Goal: Find specific page/section: Find specific page/section

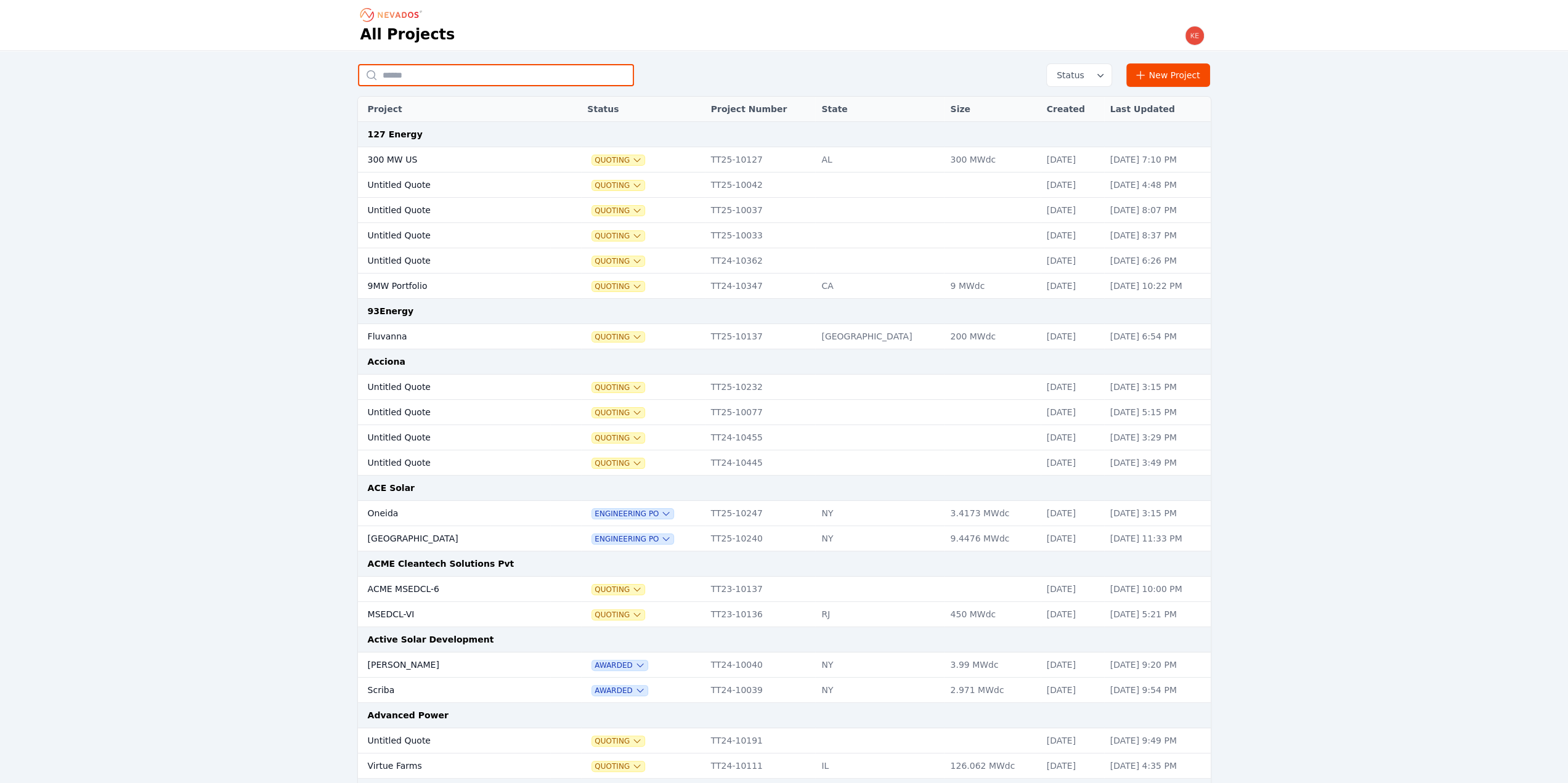
drag, startPoint x: 0, startPoint y: 0, endPoint x: 433, endPoint y: 72, distance: 438.9
click at [432, 72] on input "text" at bounding box center [496, 75] width 276 height 22
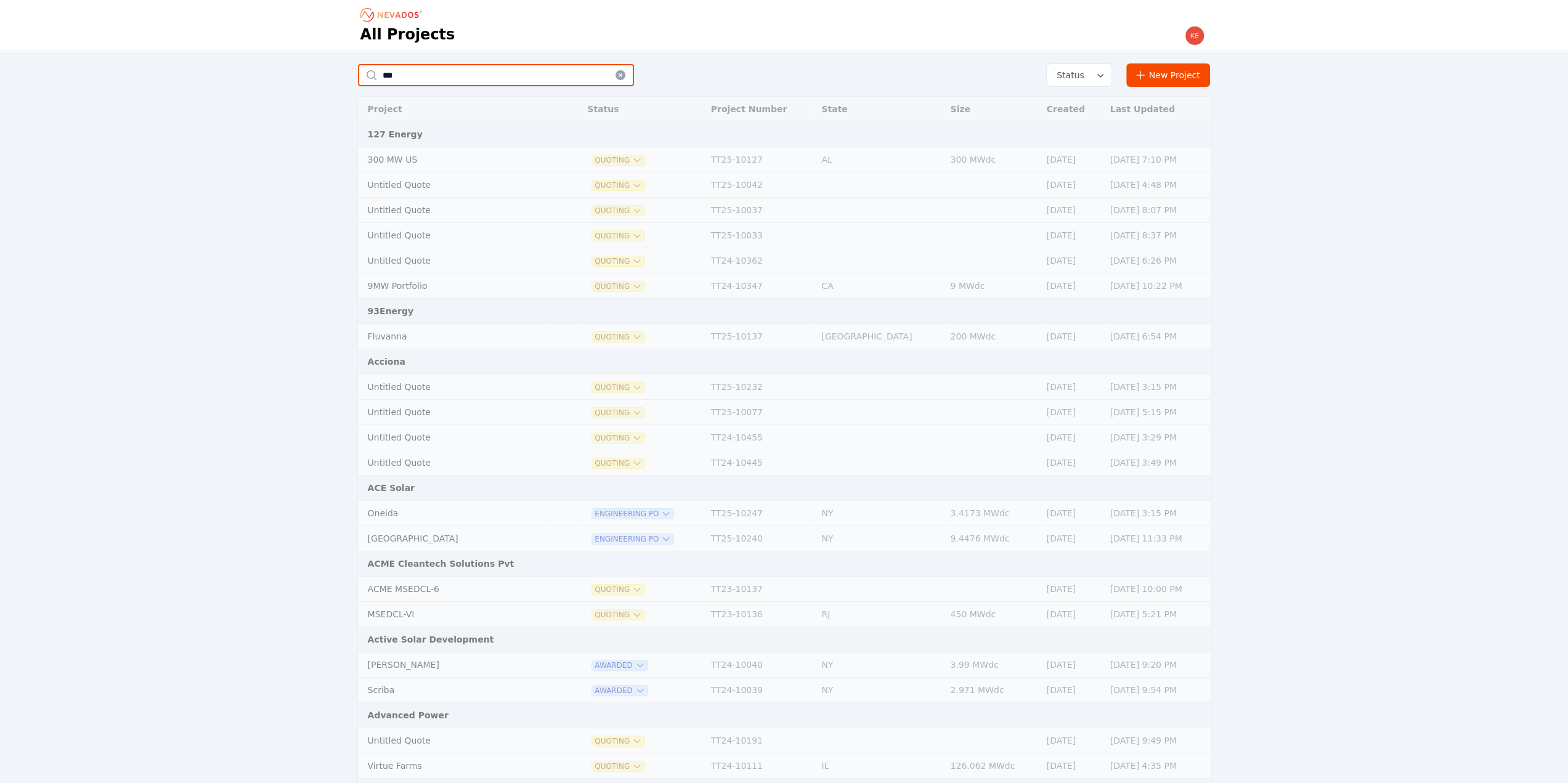
type input "***"
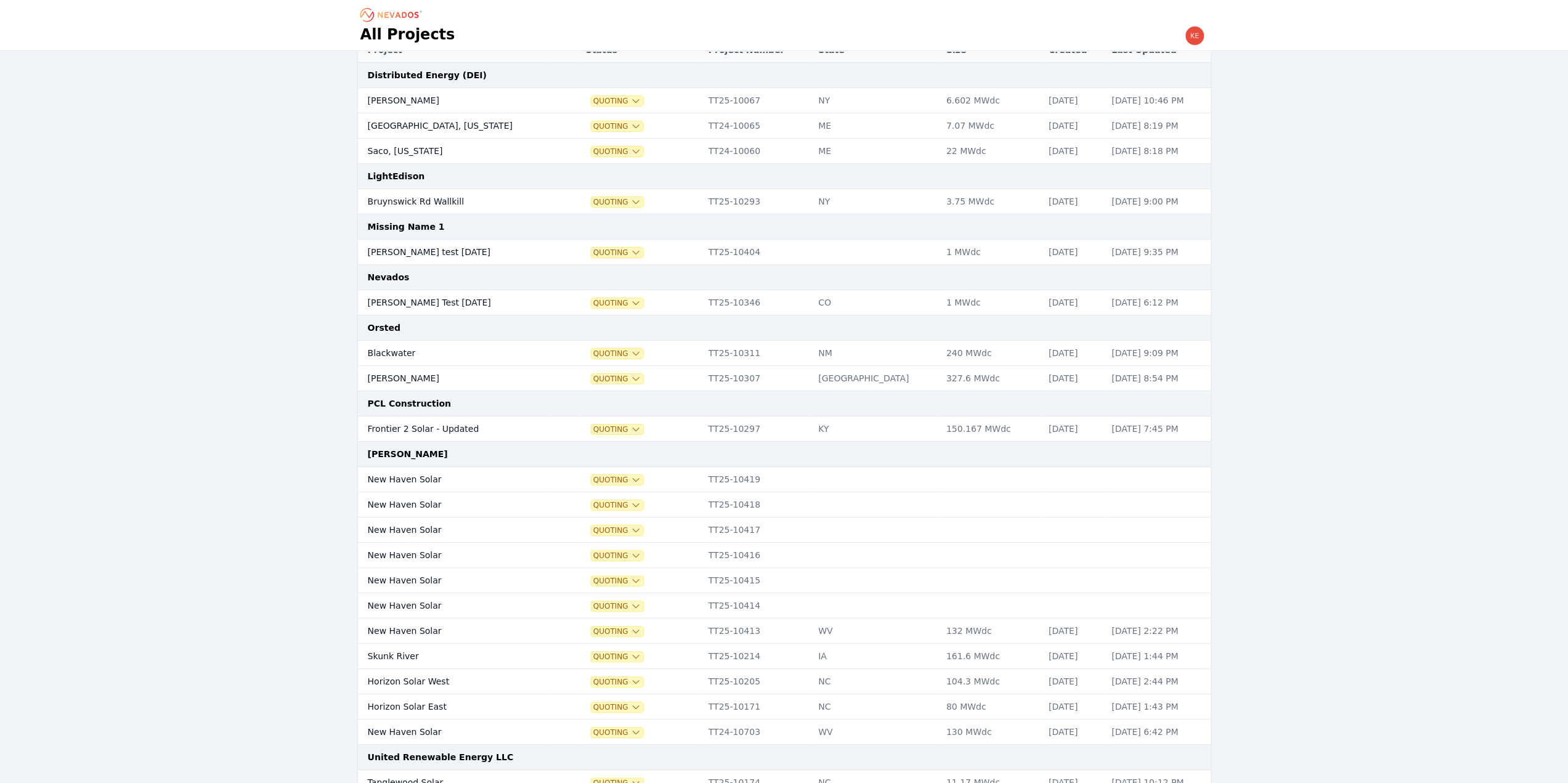
scroll to position [246, 0]
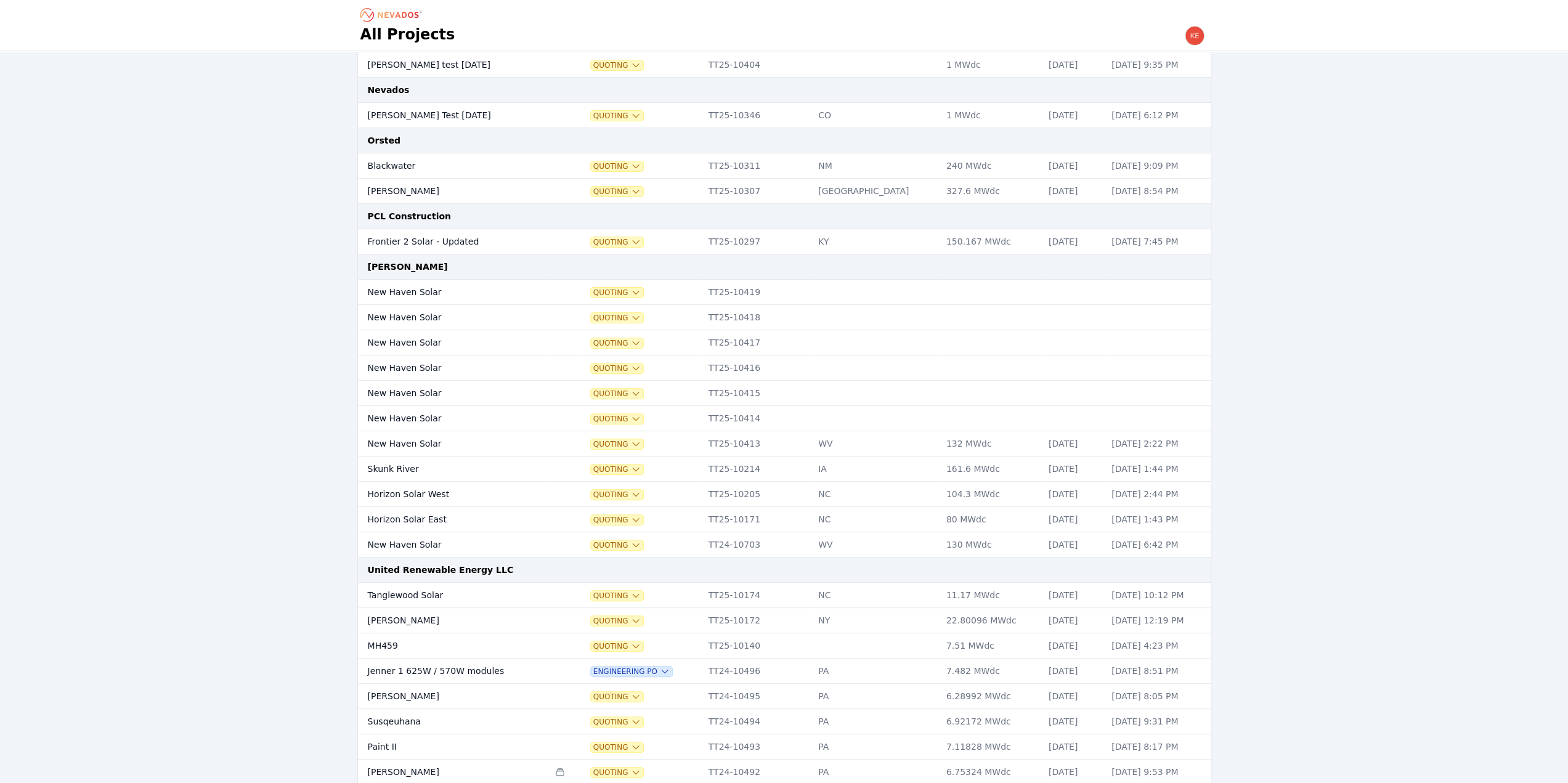
click at [406, 290] on td "New Haven Solar" at bounding box center [454, 292] width 192 height 25
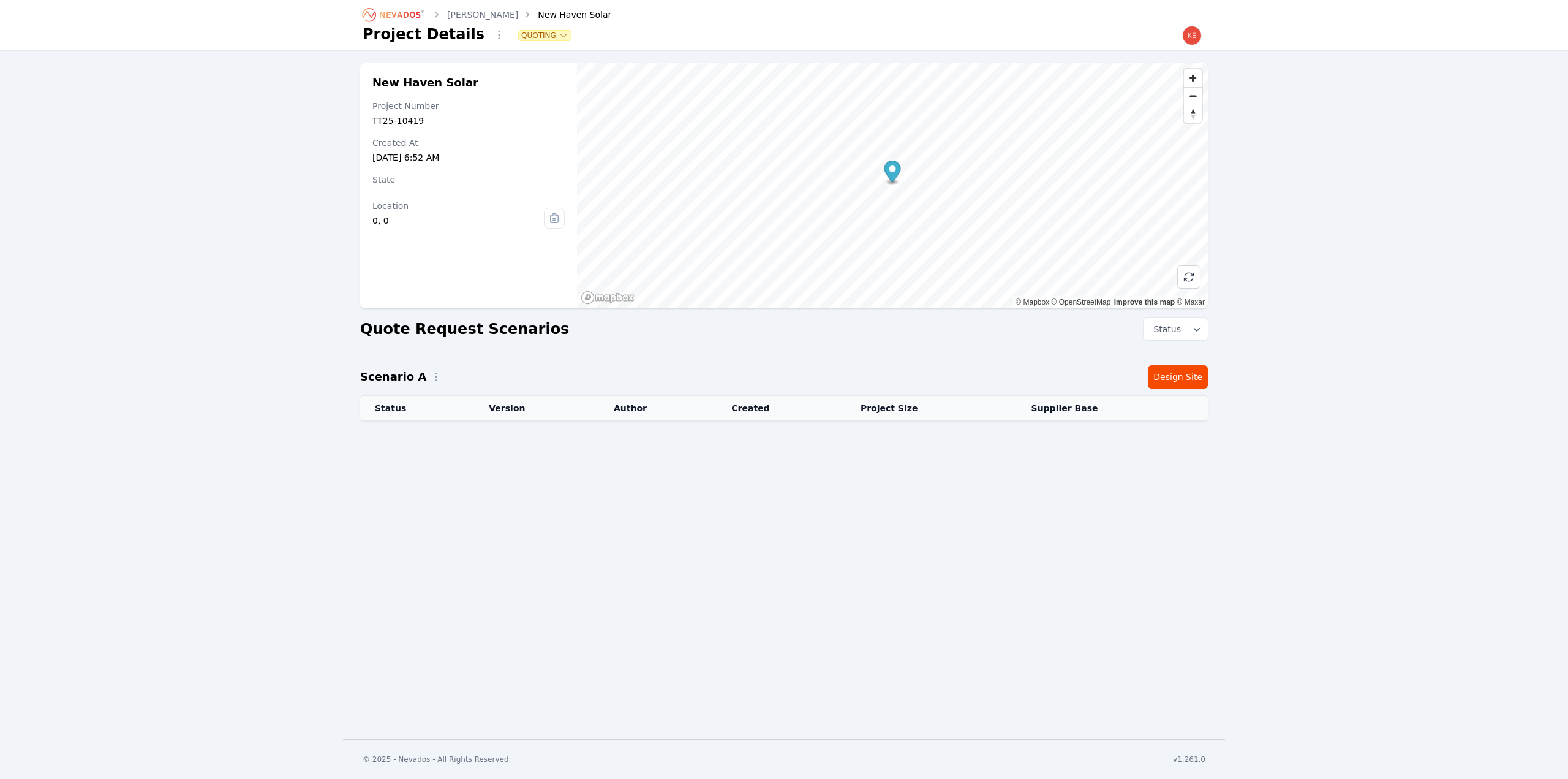
click at [485, 14] on link "[PERSON_NAME]" at bounding box center [483, 15] width 71 height 12
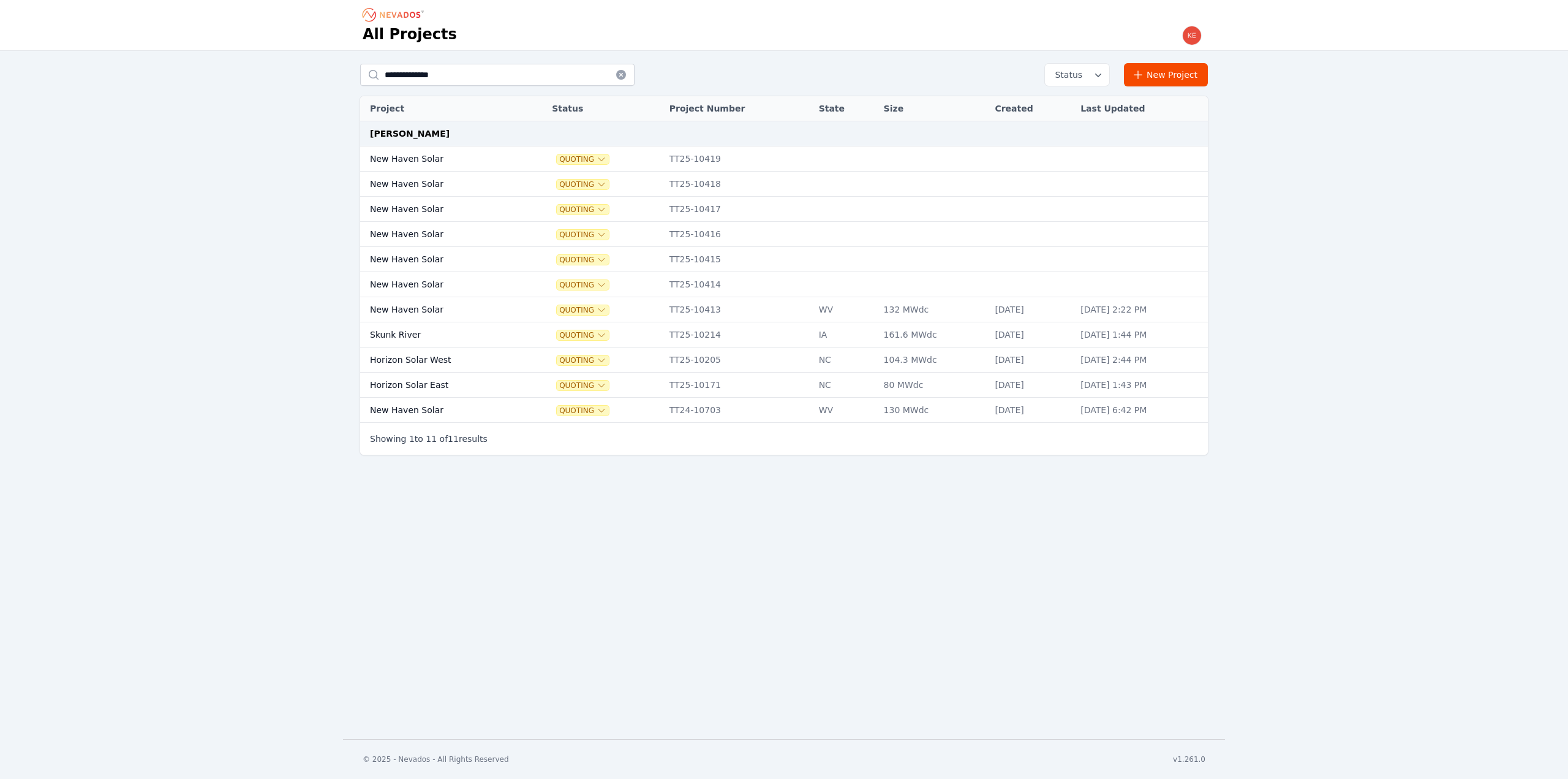
click at [464, 303] on td "New Haven Solar" at bounding box center [442, 310] width 165 height 25
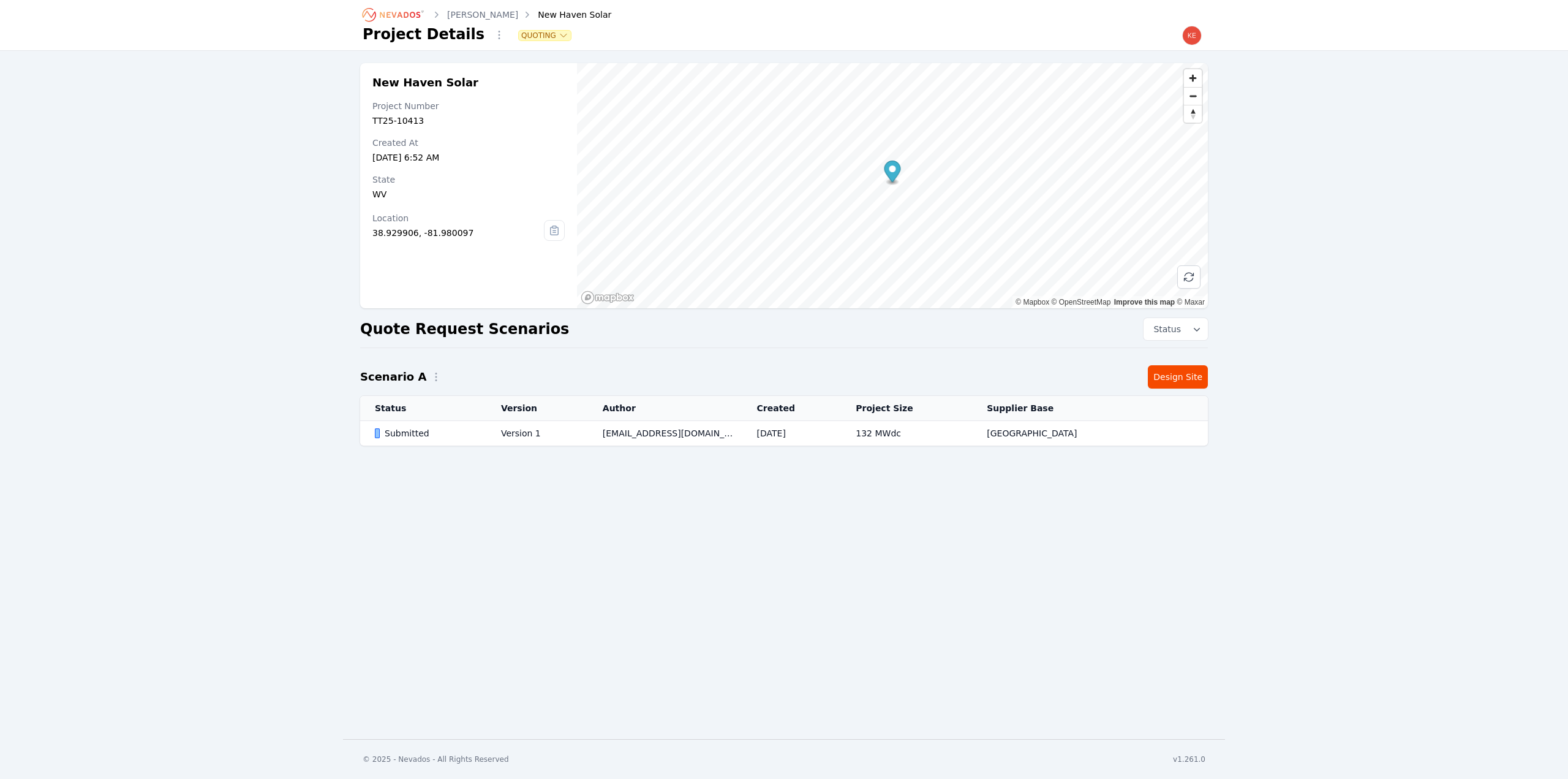
click at [465, 430] on div "Submitted" at bounding box center [428, 433] width 106 height 12
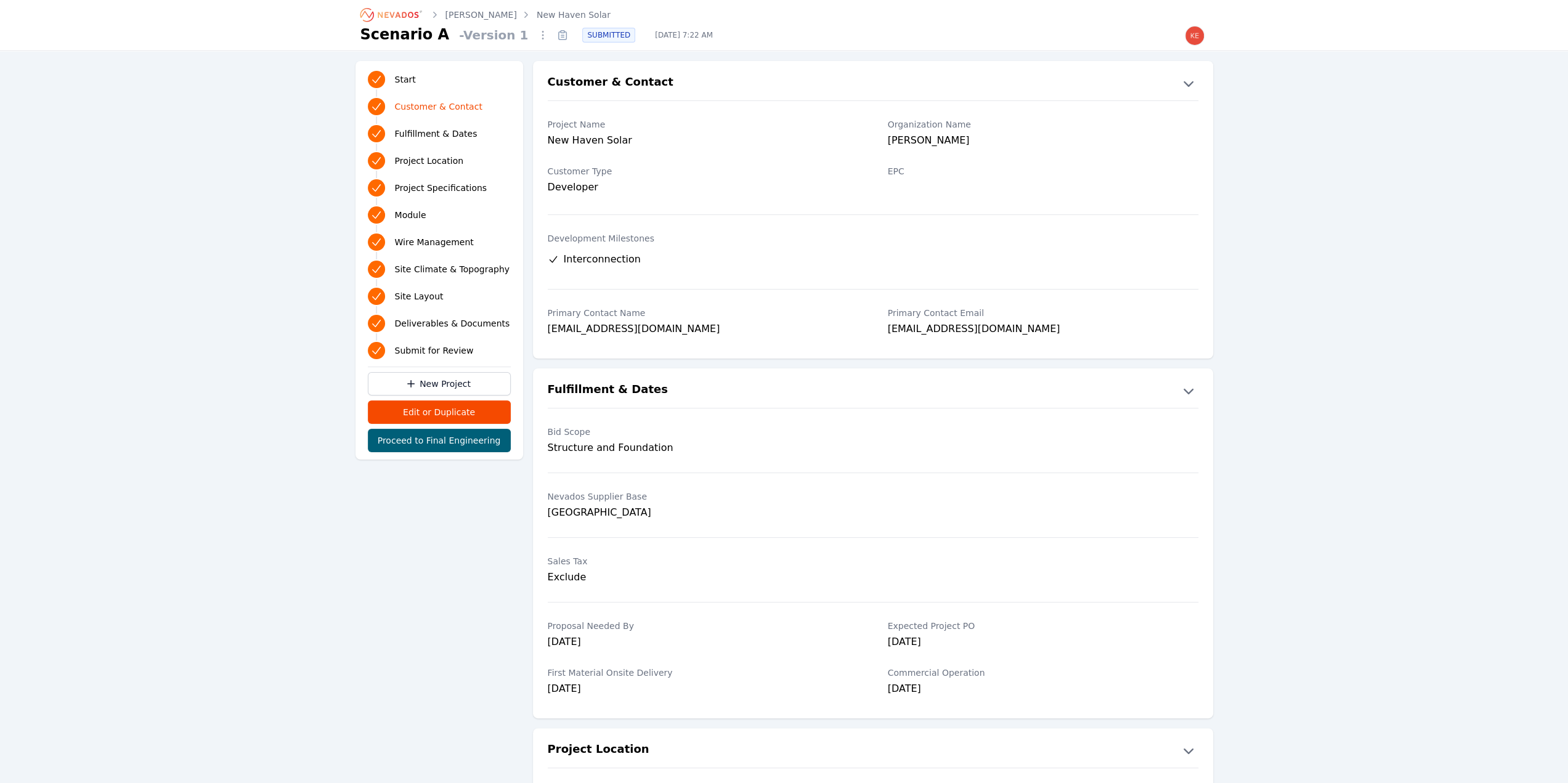
click at [422, 317] on span "Deliverables & Documents" at bounding box center [452, 324] width 115 height 12
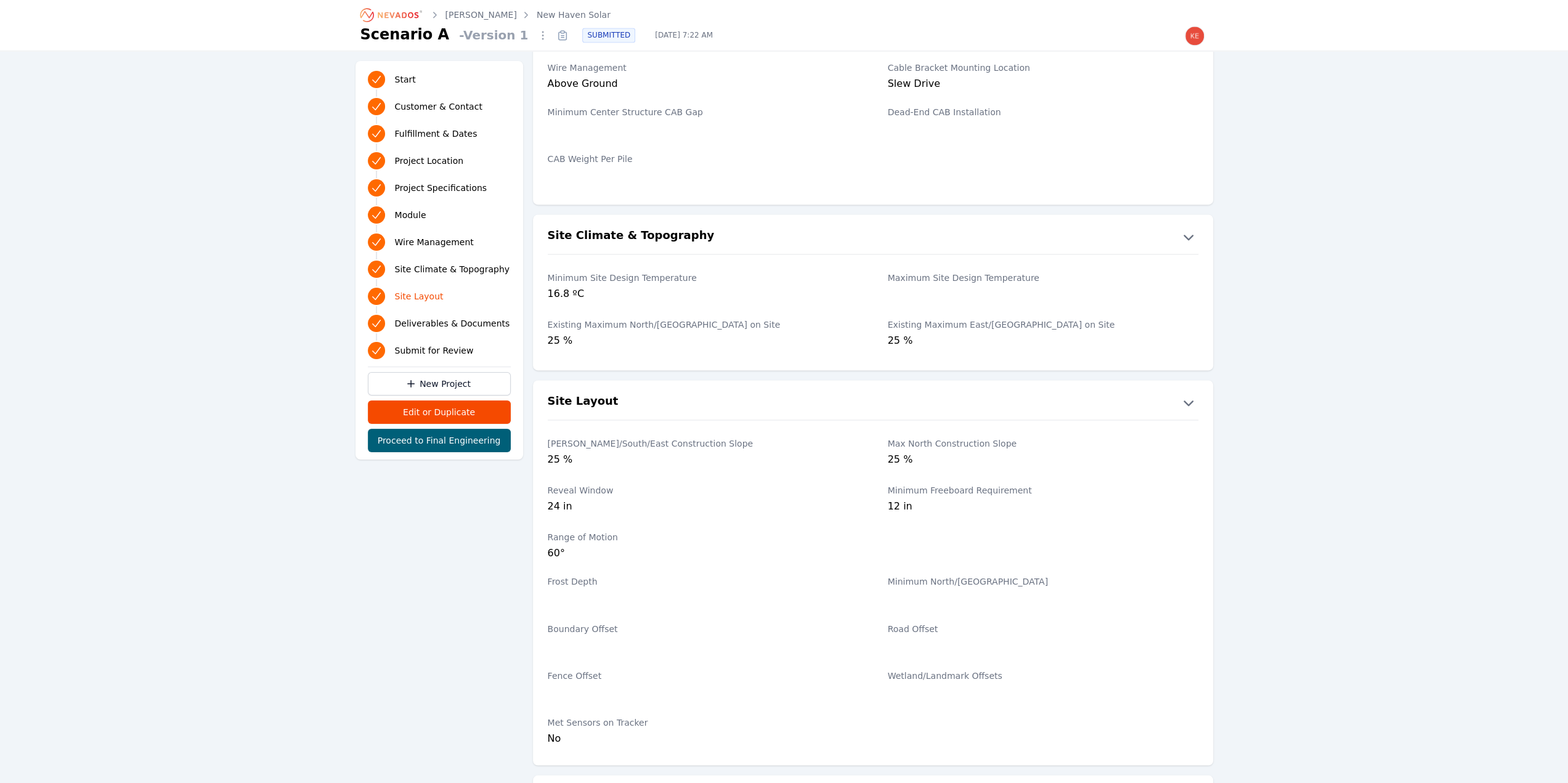
scroll to position [2297, 0]
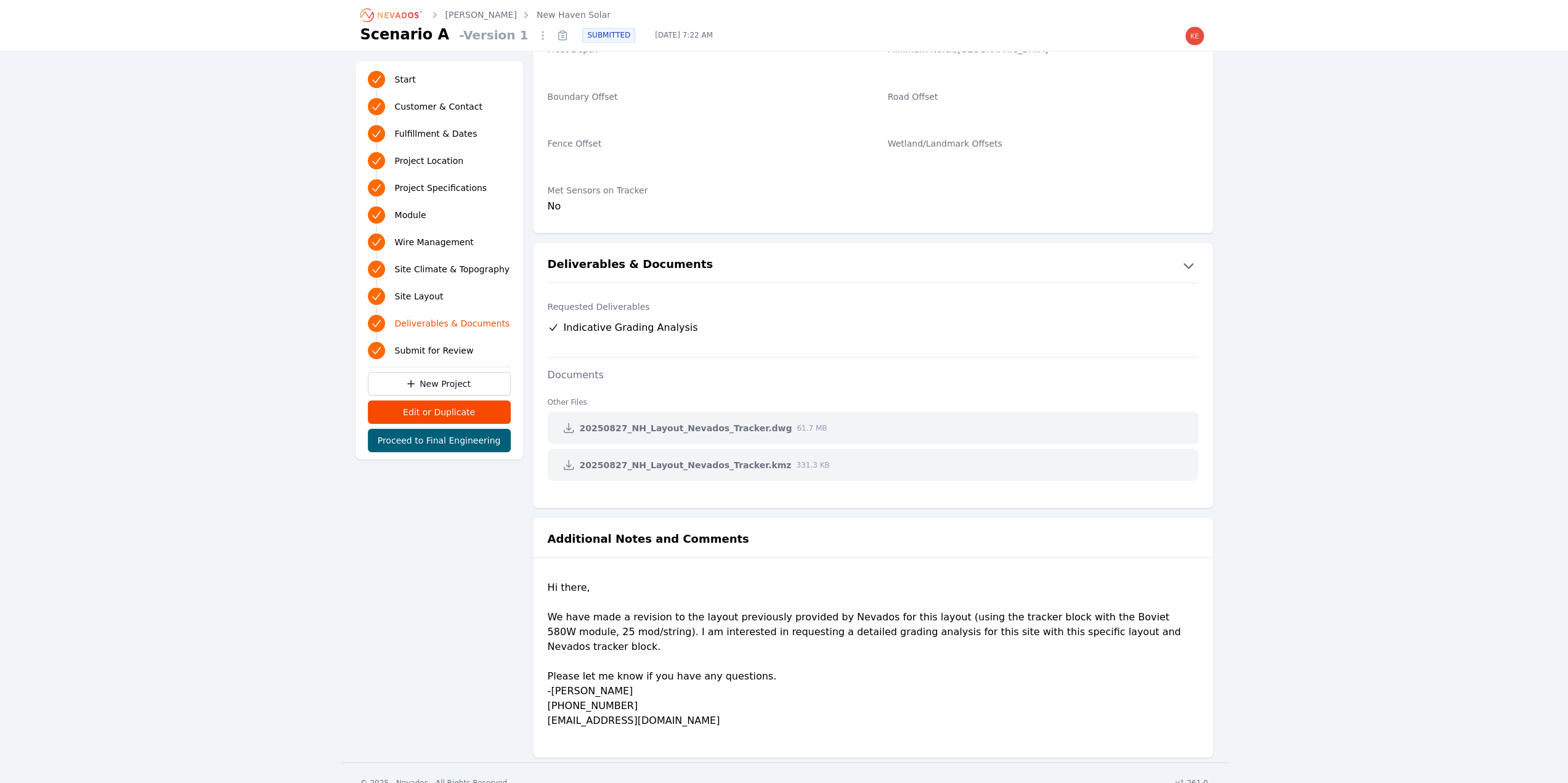
click at [569, 422] on icon at bounding box center [569, 427] width 12 height 12
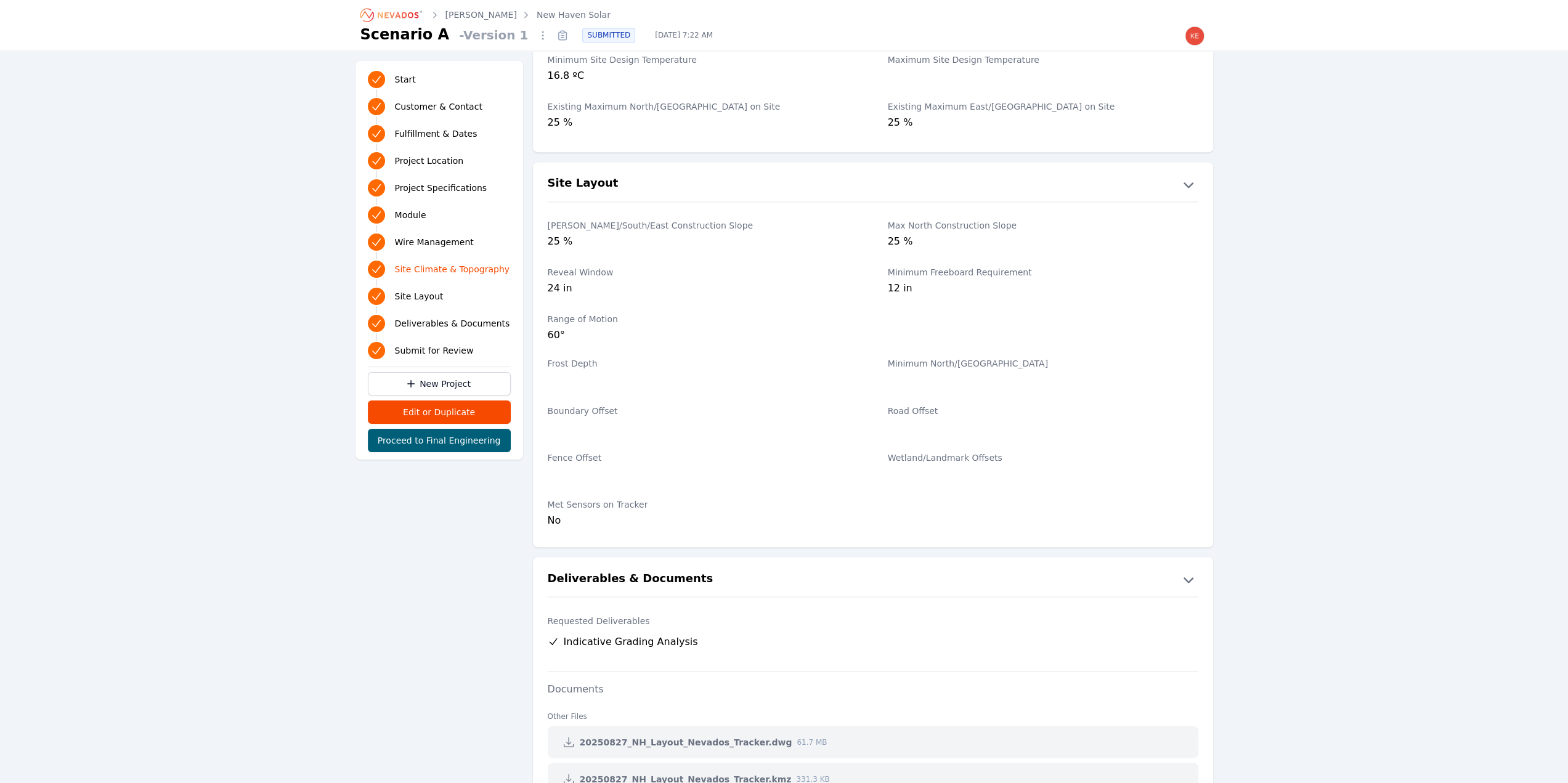
scroll to position [1927, 0]
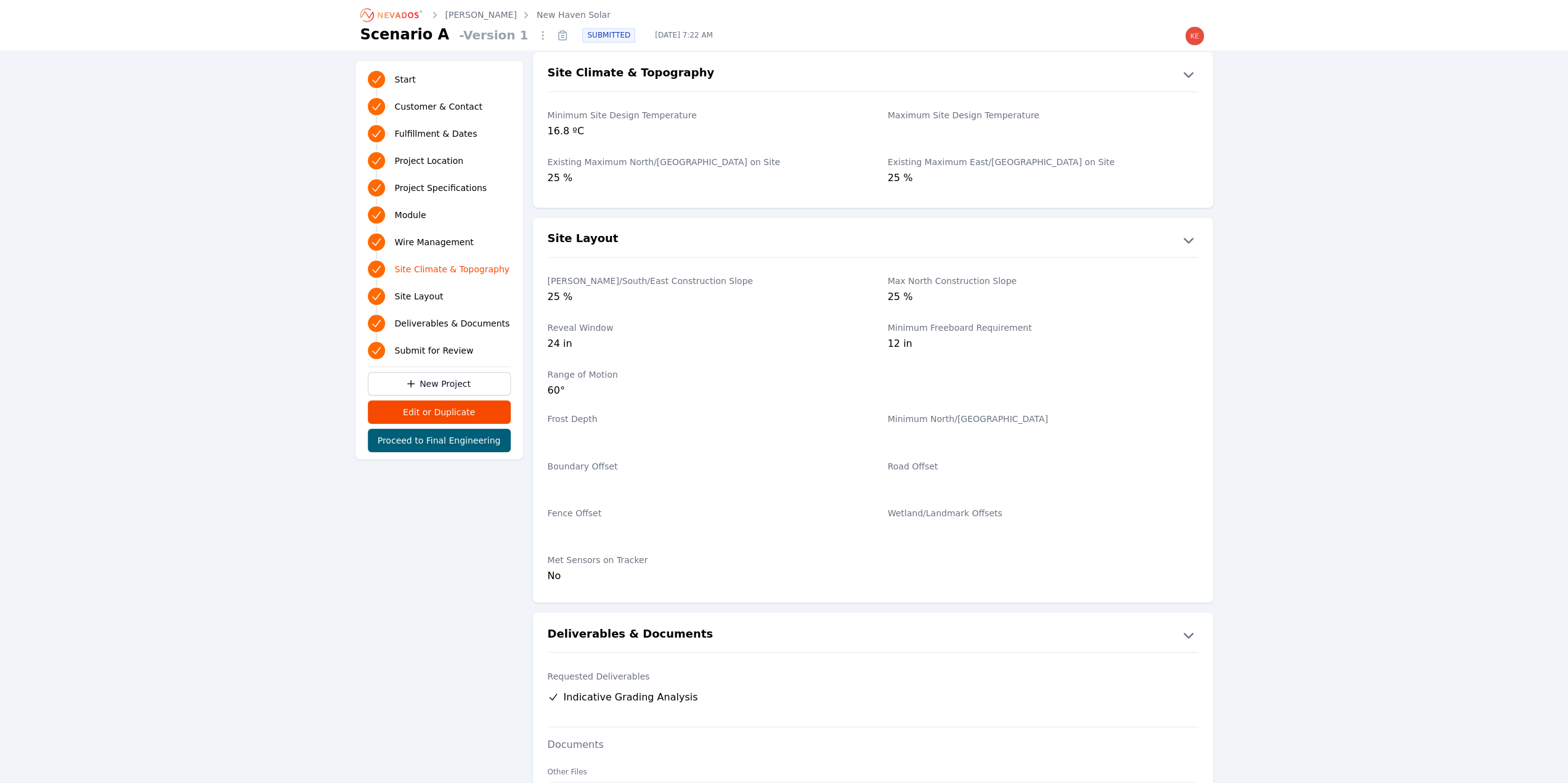
click at [406, 162] on span "Project Location" at bounding box center [429, 161] width 69 height 12
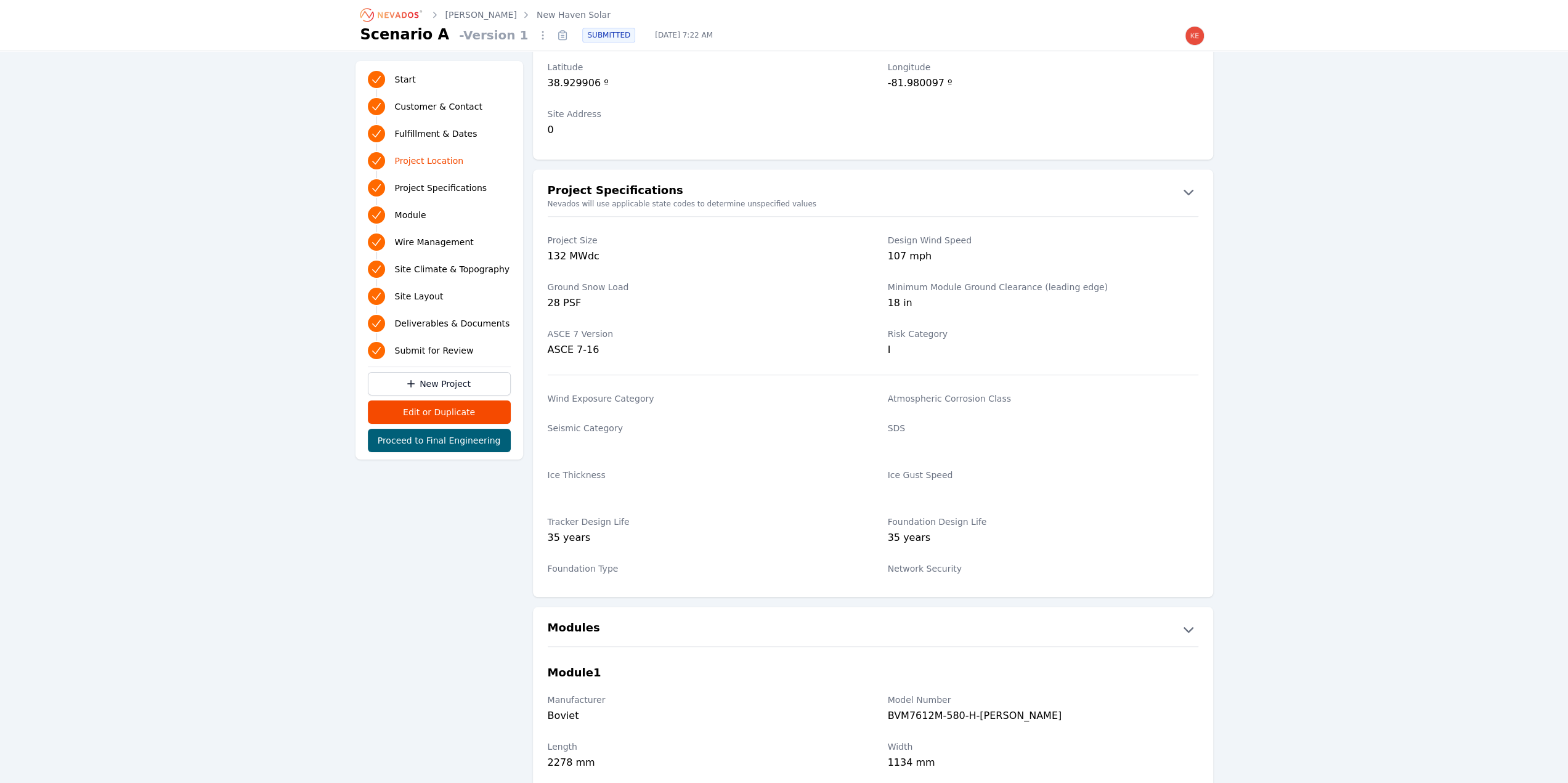
scroll to position [721, 0]
